Goal: Browse casually

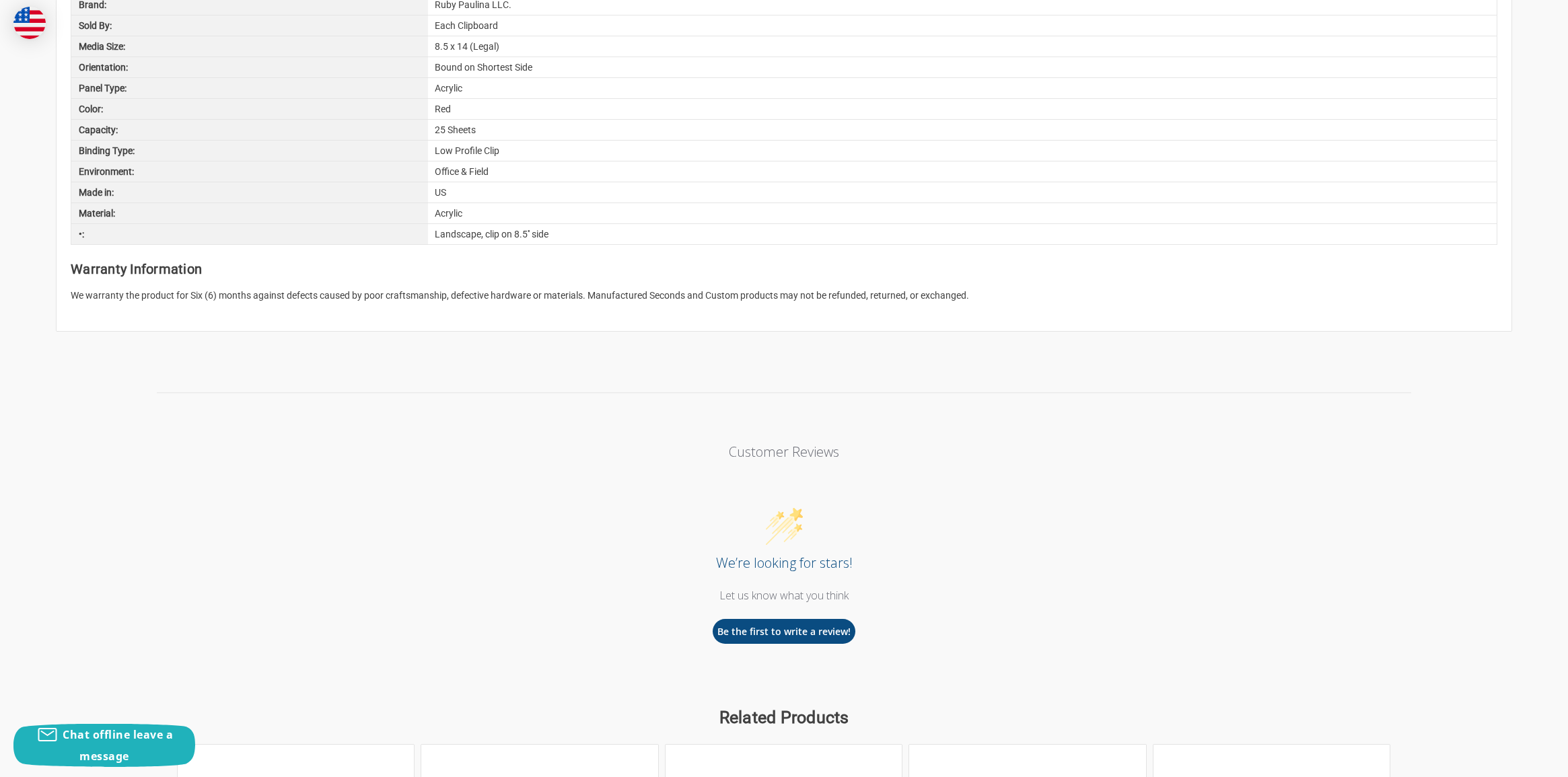
scroll to position [1555, 0]
